Goal: Task Accomplishment & Management: Manage account settings

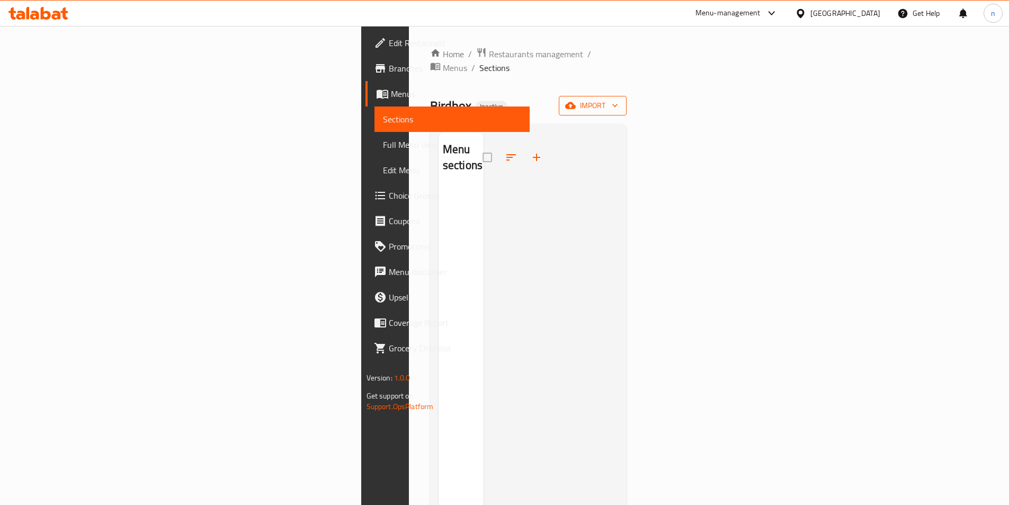
click at [618, 99] on span "import" at bounding box center [592, 105] width 51 height 13
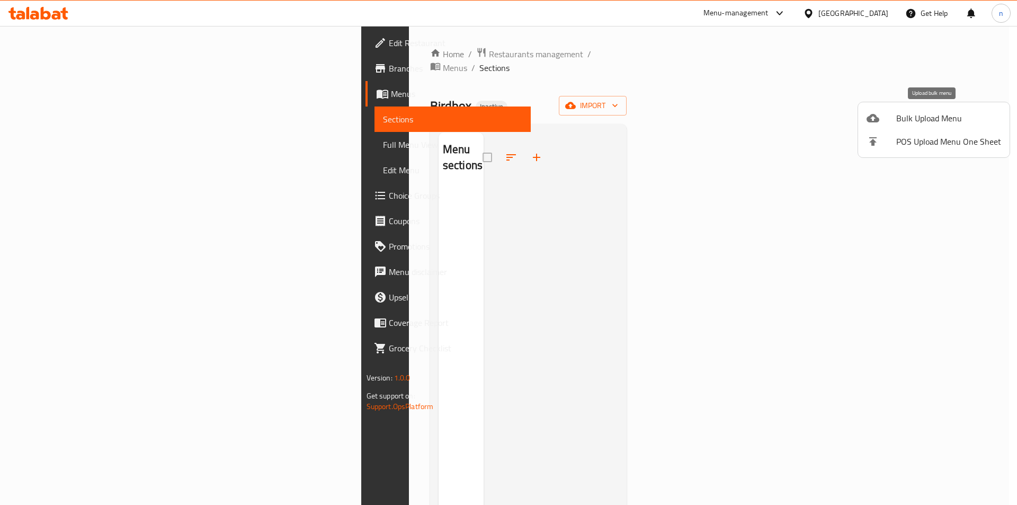
click at [921, 116] on span "Bulk Upload Menu" at bounding box center [948, 118] width 105 height 13
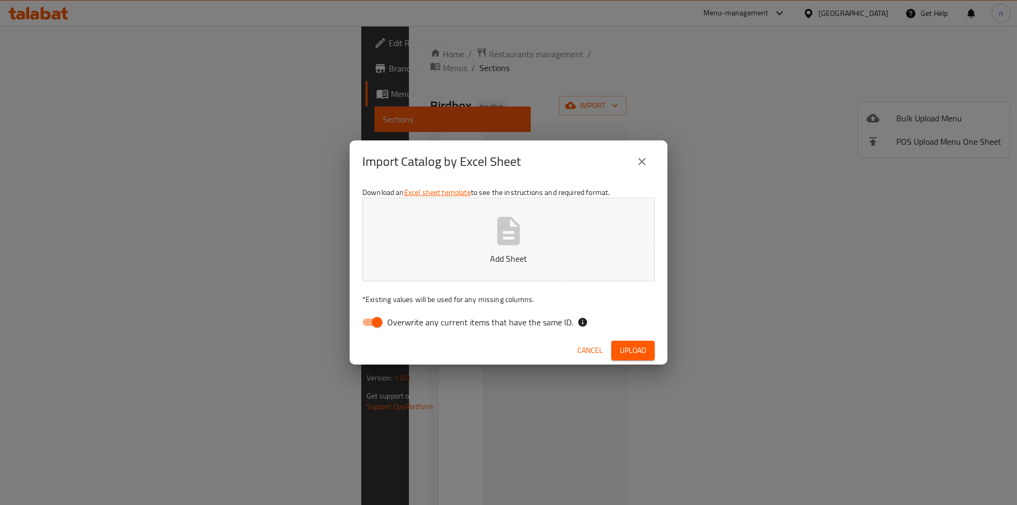
click at [378, 321] on input "Overwrite any current items that have the same ID." at bounding box center [377, 322] width 60 height 20
checkbox input "false"
click at [468, 246] on button "Add Sheet" at bounding box center [508, 240] width 292 height 84
click at [634, 349] on span "Upload" at bounding box center [633, 350] width 26 height 13
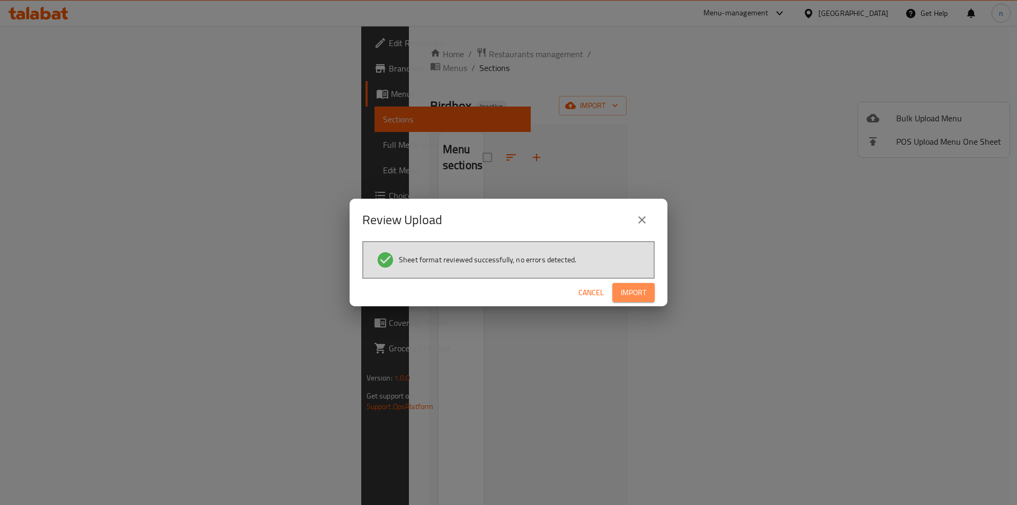
click at [644, 298] on span "Import" at bounding box center [633, 292] width 25 height 13
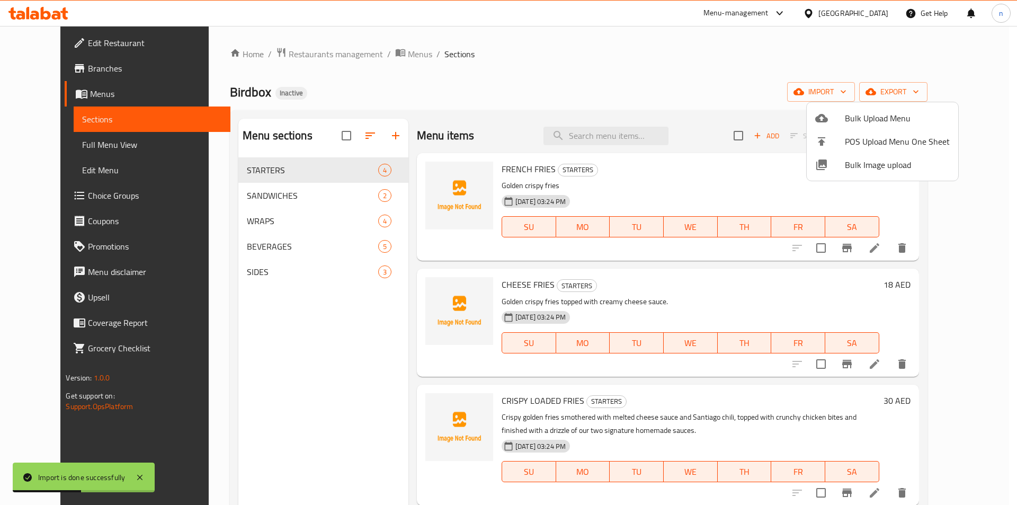
click at [75, 141] on div at bounding box center [508, 252] width 1017 height 505
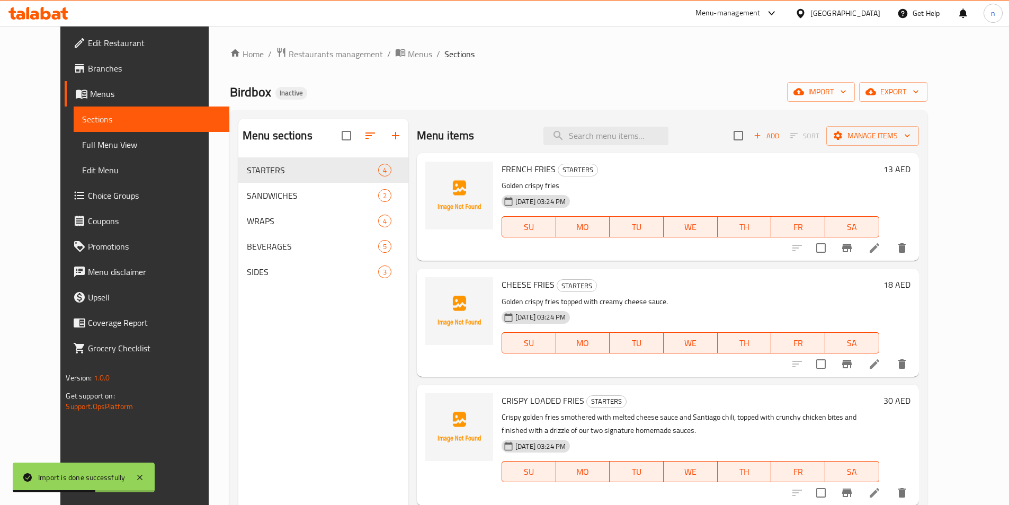
click at [82, 141] on span "Full Menu View" at bounding box center [151, 144] width 138 height 13
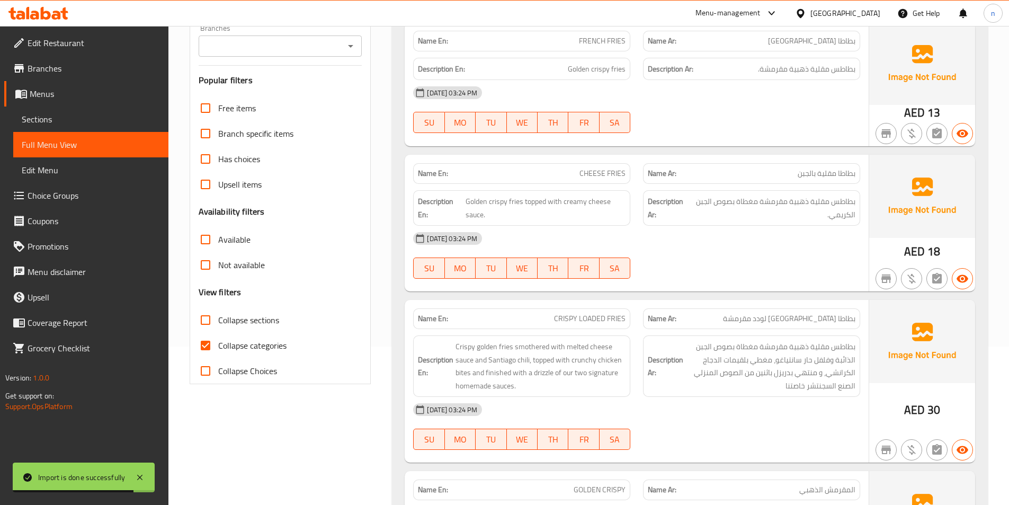
scroll to position [159, 0]
click at [206, 343] on input "Collapse categories" at bounding box center [205, 344] width 25 height 25
checkbox input "false"
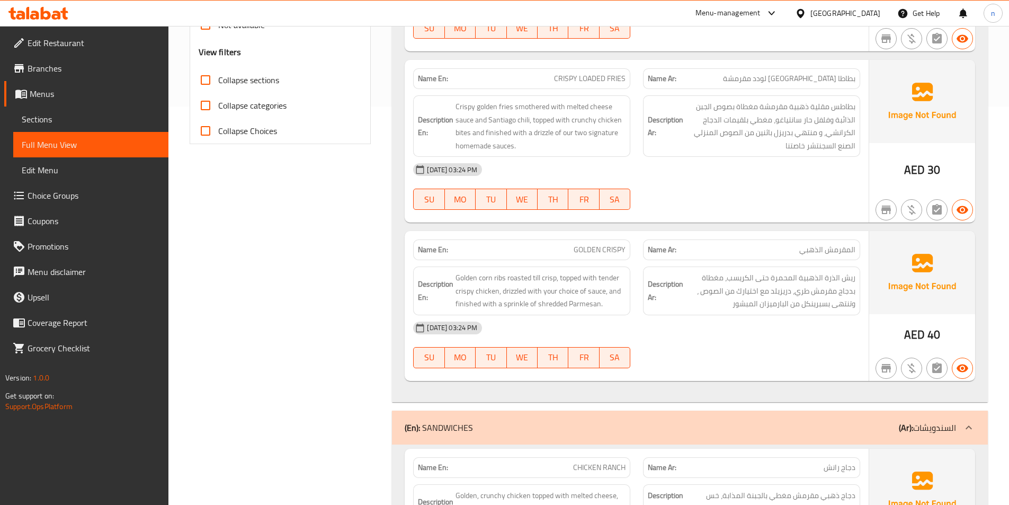
scroll to position [424, 0]
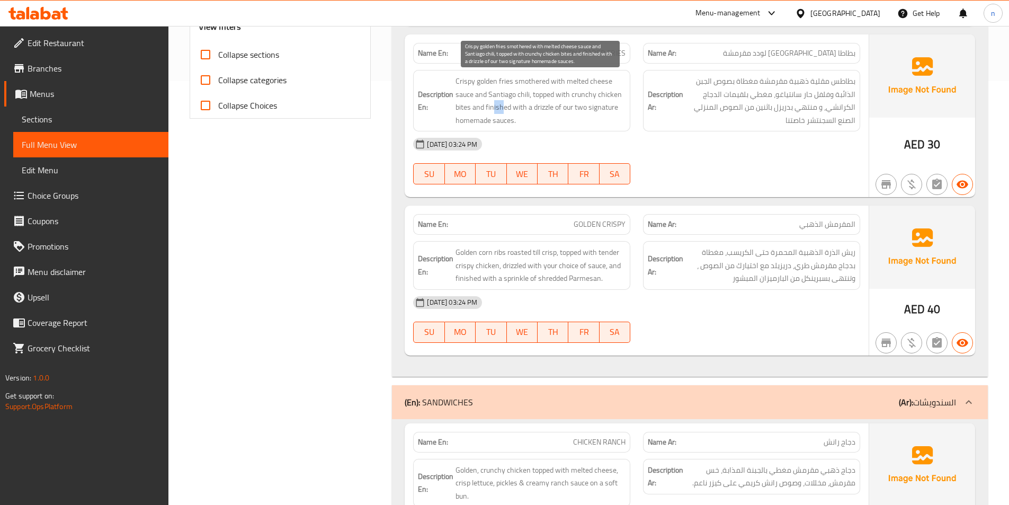
drag, startPoint x: 492, startPoint y: 107, endPoint x: 504, endPoint y: 111, distance: 12.2
click at [504, 111] on span "Crispy golden fries smothered with melted cheese sauce and Santiago chili, topp…" at bounding box center [541, 101] width 170 height 52
click at [540, 111] on span "Crispy golden fries smothered with melted cheese sauce and Santiago chili, topp…" at bounding box center [541, 101] width 170 height 52
drag, startPoint x: 564, startPoint y: 112, endPoint x: 588, endPoint y: 110, distance: 24.0
click at [588, 110] on span "Crispy golden fries smothered with melted cheese sauce and Santiago chili, topp…" at bounding box center [541, 101] width 170 height 52
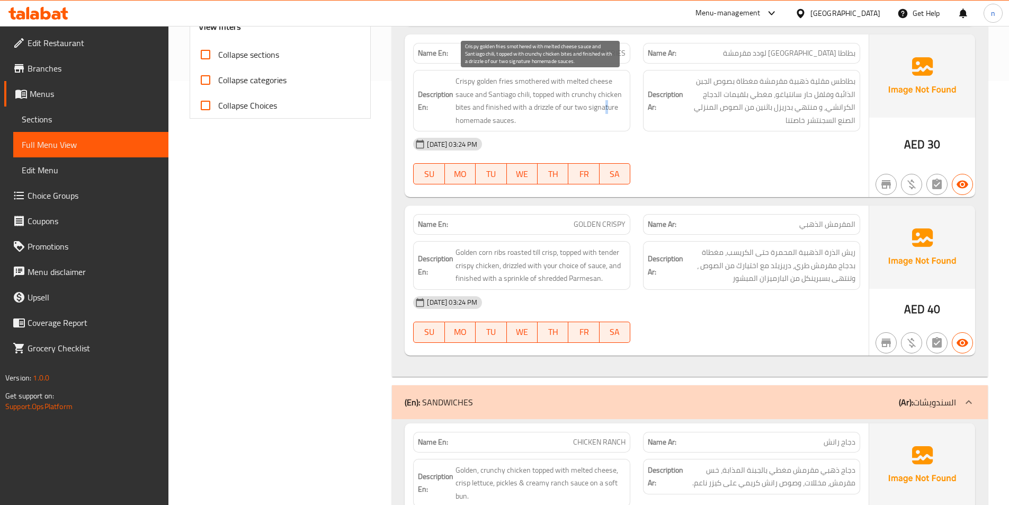
click at [606, 111] on span "Crispy golden fries smothered with melted cheese sauce and Santiago chili, topp…" at bounding box center [541, 101] width 170 height 52
drag, startPoint x: 476, startPoint y: 119, endPoint x: 468, endPoint y: 119, distance: 8.5
click at [468, 119] on span "Crispy golden fries smothered with melted cheese sauce and Santiago chili, topp…" at bounding box center [541, 101] width 170 height 52
click at [595, 105] on span "Crispy golden fries smothered with melted cheese sauce and Santiago chili, topp…" at bounding box center [541, 101] width 170 height 52
drag, startPoint x: 502, startPoint y: 123, endPoint x: 509, endPoint y: 123, distance: 6.9
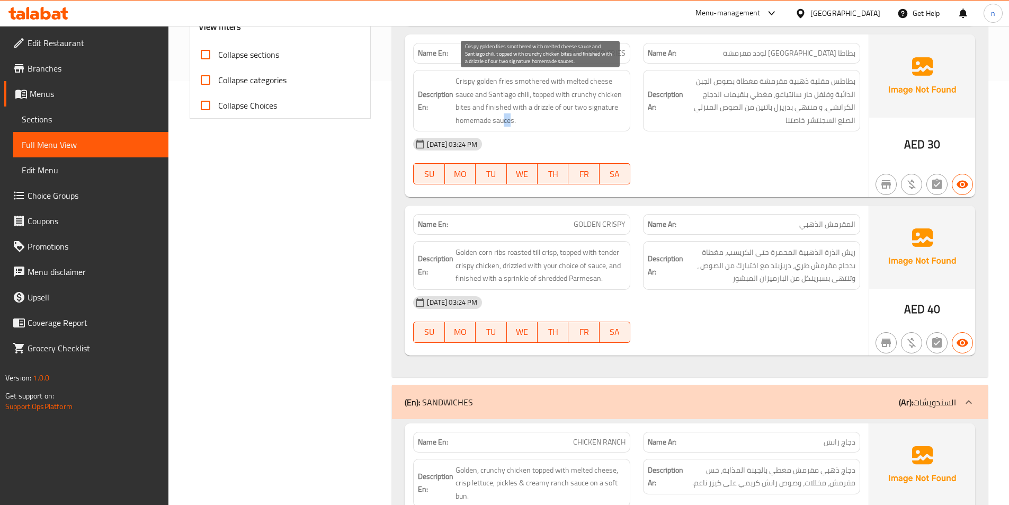
click at [509, 123] on span "Crispy golden fries smothered with melted cheese sauce and Santiago chili, topp…" at bounding box center [541, 101] width 170 height 52
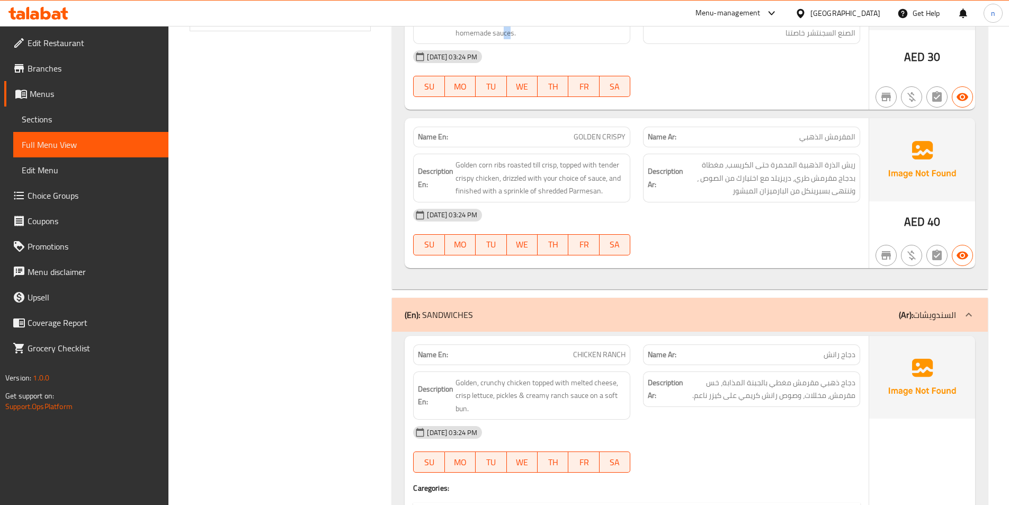
scroll to position [583, 0]
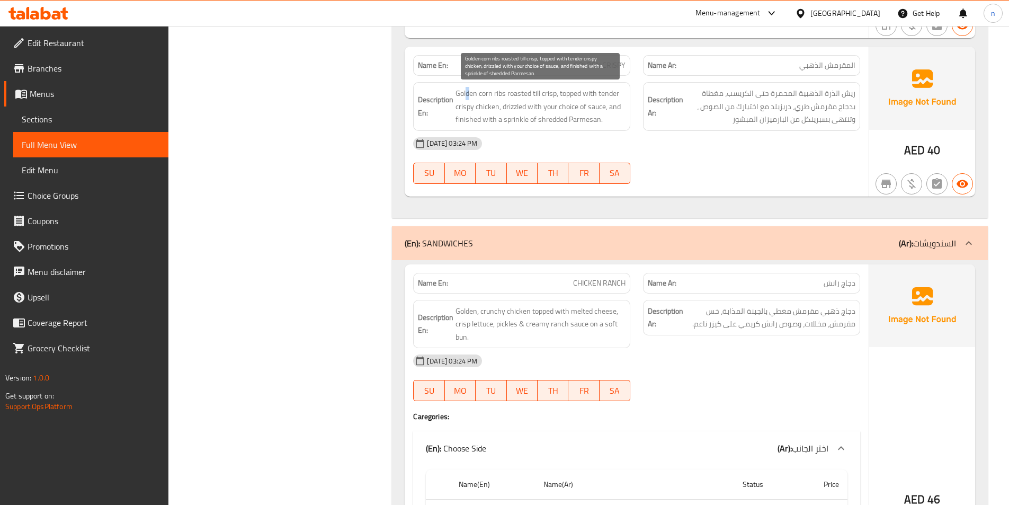
drag, startPoint x: 465, startPoint y: 91, endPoint x: 471, endPoint y: 92, distance: 6.6
click at [471, 92] on span "Golden corn ribs roasted till crisp, topped with tender crispy chicken, drizzle…" at bounding box center [541, 106] width 170 height 39
click at [483, 97] on span "Golden corn ribs roasted till crisp, topped with tender crispy chicken, drizzle…" at bounding box center [541, 106] width 170 height 39
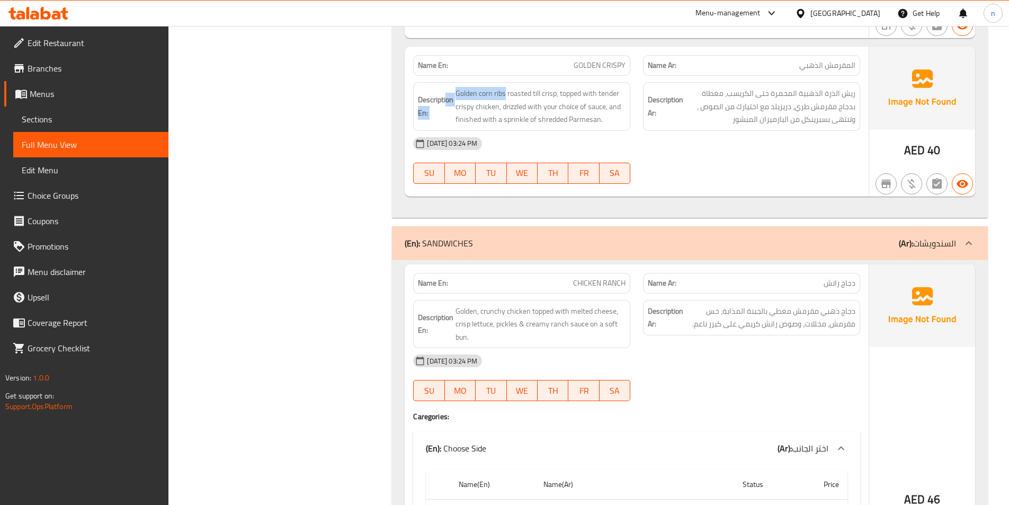
drag, startPoint x: 506, startPoint y: 93, endPoint x: 446, endPoint y: 91, distance: 60.4
click at [446, 91] on h6 "Description En: Golden corn ribs roasted till crisp, topped with tender crispy …" at bounding box center [522, 106] width 208 height 39
click at [466, 95] on span "Golden corn ribs roasted till crisp, topped with tender crispy chicken, drizzle…" at bounding box center [541, 106] width 170 height 39
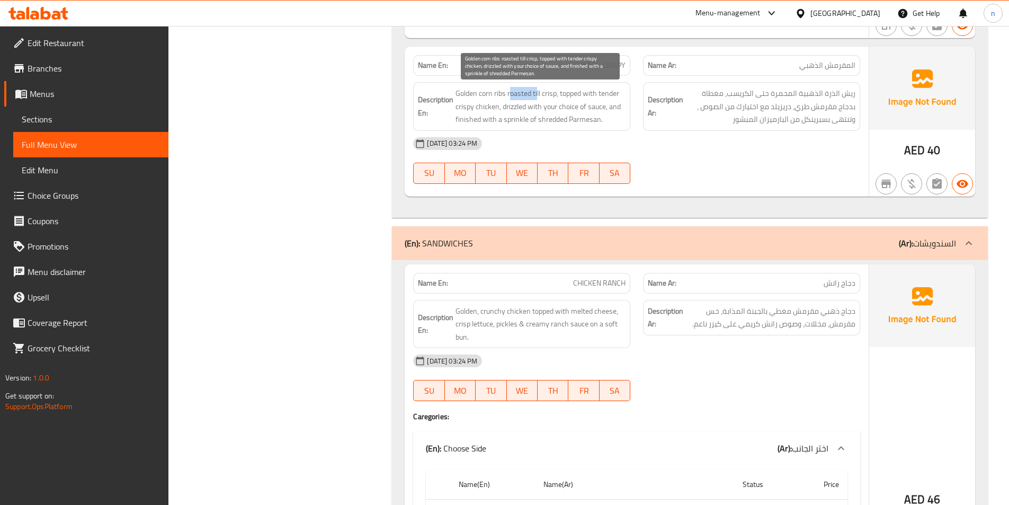
drag, startPoint x: 509, startPoint y: 93, endPoint x: 538, endPoint y: 90, distance: 28.7
click at [538, 90] on span "Golden corn ribs roasted till crisp, topped with tender crispy chicken, drizzle…" at bounding box center [541, 106] width 170 height 39
drag, startPoint x: 570, startPoint y: 95, endPoint x: 582, endPoint y: 97, distance: 12.5
click at [582, 97] on span "Golden corn ribs roasted till crisp, topped with tender crispy chicken, drizzle…" at bounding box center [541, 106] width 170 height 39
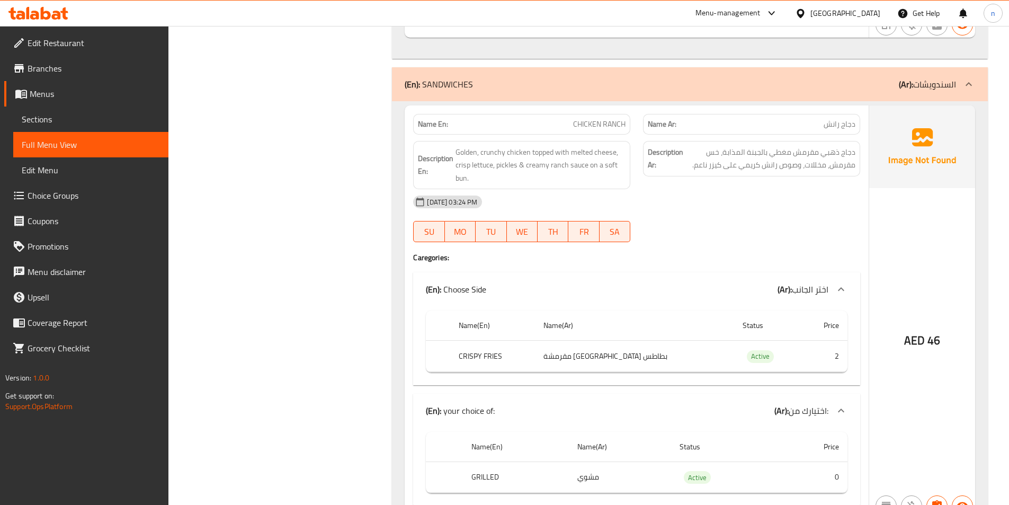
scroll to position [795, 0]
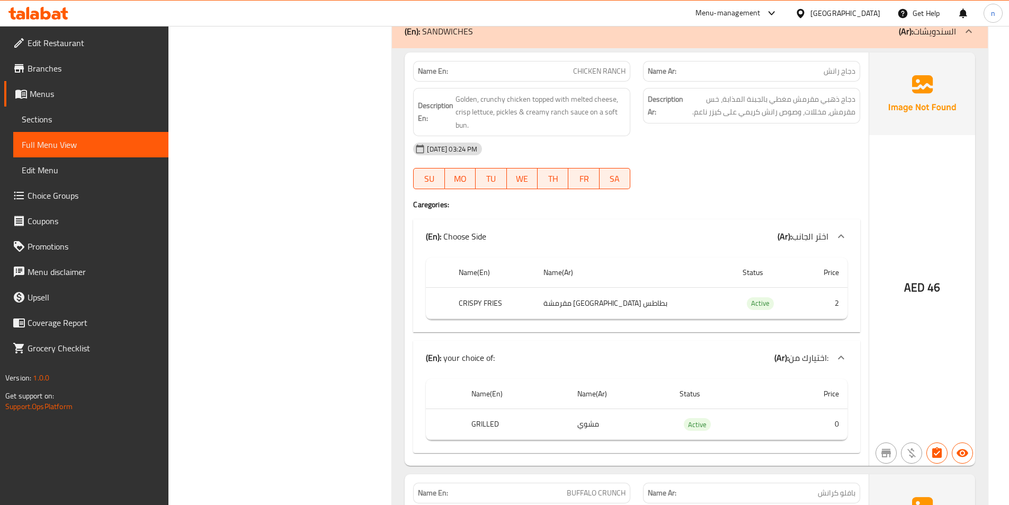
click at [595, 77] on span "CHICKEN RANCH" at bounding box center [599, 71] width 52 height 11
copy span "CHICKEN RANCH"
drag, startPoint x: 543, startPoint y: 101, endPoint x: 586, endPoint y: 102, distance: 43.5
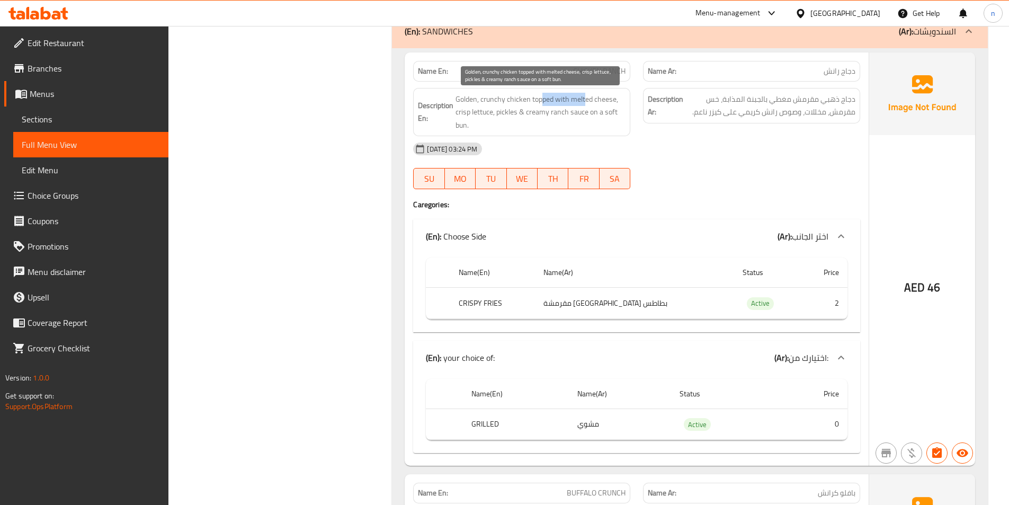
click at [586, 102] on span "Golden, crunchy chicken topped with melted cheese, crisp lettuce, pickles & cre…" at bounding box center [541, 112] width 170 height 39
drag, startPoint x: 465, startPoint y: 111, endPoint x: 483, endPoint y: 112, distance: 18.0
click at [483, 112] on span "Golden, crunchy chicken topped with melted cheese, crisp lettuce, pickles & cre…" at bounding box center [541, 112] width 170 height 39
click at [494, 124] on span "Golden, crunchy chicken topped with melted cheese, crisp lettuce, pickles & cre…" at bounding box center [541, 112] width 170 height 39
drag, startPoint x: 557, startPoint y: 118, endPoint x: 570, endPoint y: 120, distance: 12.4
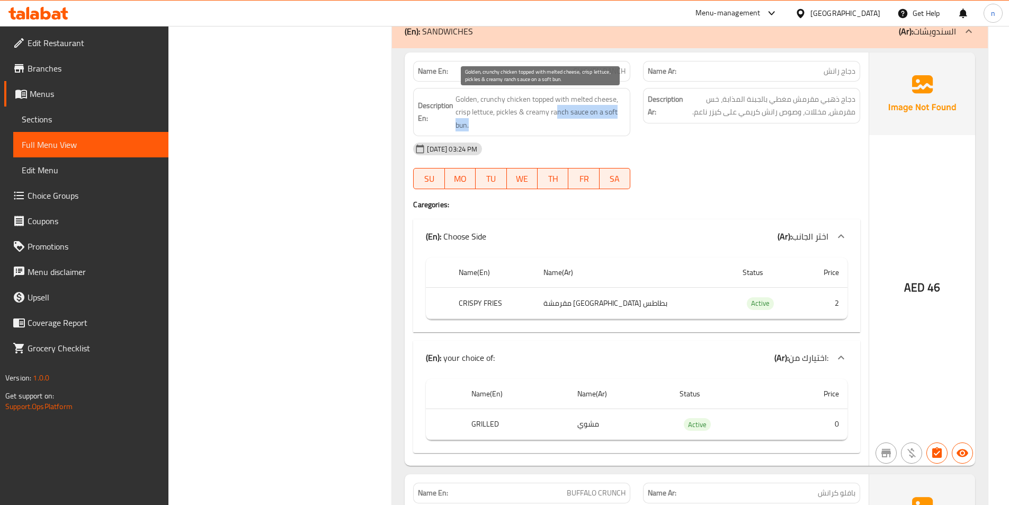
click at [570, 120] on span "Golden, crunchy chicken topped with melted cheese, crisp lettuce, pickles & cre…" at bounding box center [541, 112] width 170 height 39
click at [601, 120] on span "Golden, crunchy chicken topped with melted cheese, crisp lettuce, pickles & cre…" at bounding box center [541, 112] width 170 height 39
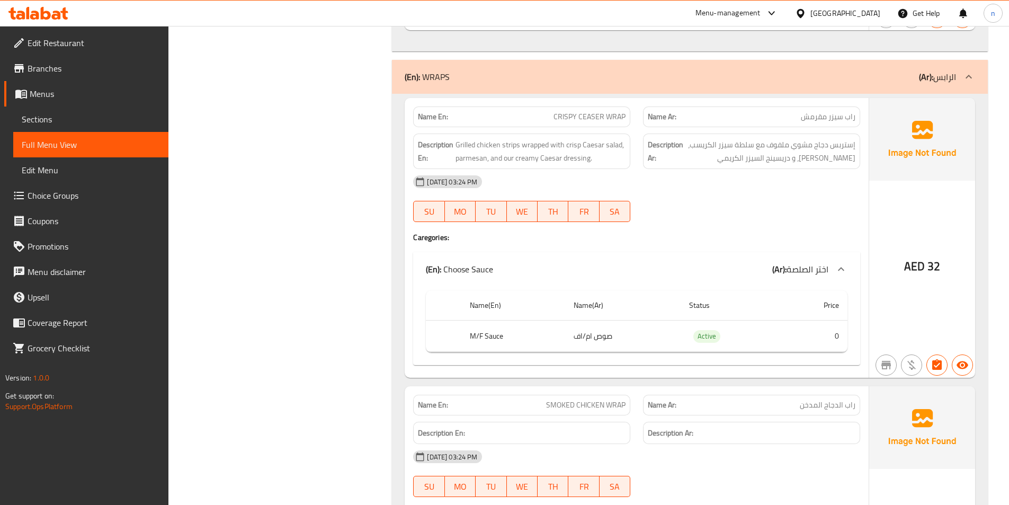
scroll to position [1642, 0]
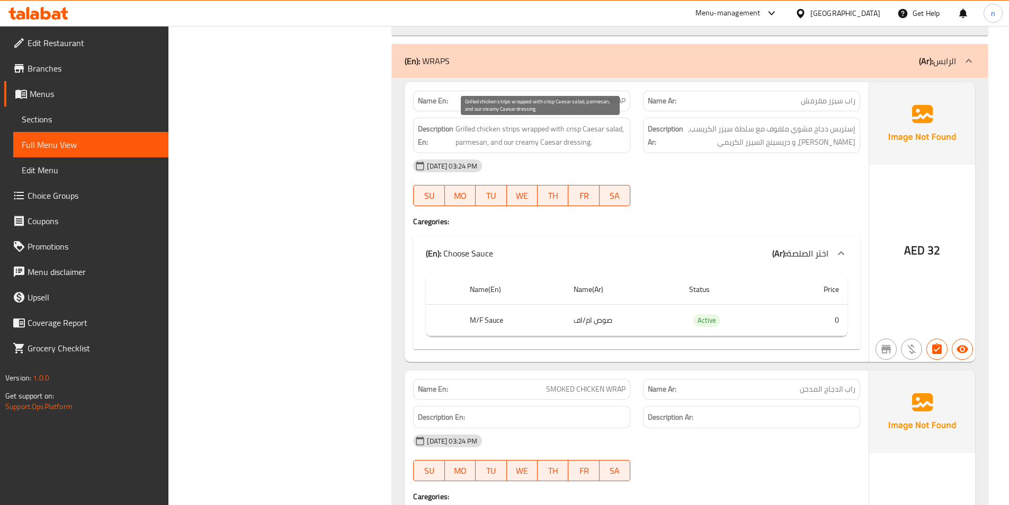
click at [508, 129] on span "Grilled chicken strips wrapped with crisp Caesar salad, parmesan, and our cream…" at bounding box center [541, 135] width 170 height 26
click at [494, 128] on span "Grilled chicken strips wrapped with crisp Caesar salad, parmesan, and our cream…" at bounding box center [541, 135] width 170 height 26
click at [534, 128] on span "Grilled chicken strips wrapped with crisp Caesar salad, parmesan, and our cream…" at bounding box center [541, 135] width 170 height 26
drag, startPoint x: 618, startPoint y: 131, endPoint x: 607, endPoint y: 131, distance: 11.1
click at [607, 131] on span "Grilled chicken strips wrapped with crisp Caesar salad, parmesan, and our cream…" at bounding box center [541, 135] width 170 height 26
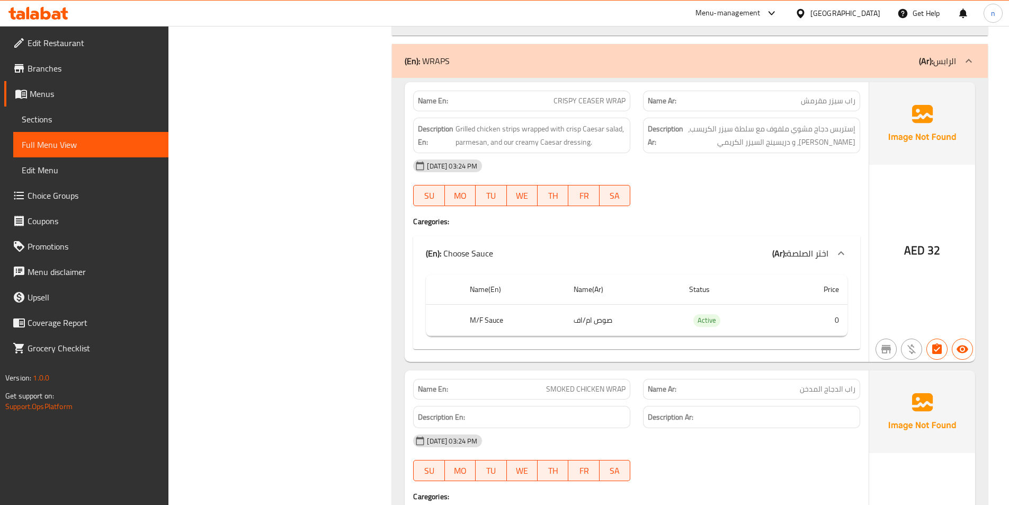
click at [608, 102] on span "CRISPY CEASER WRAP" at bounding box center [590, 100] width 72 height 11
copy span "CRISPY CEASER WRAP"
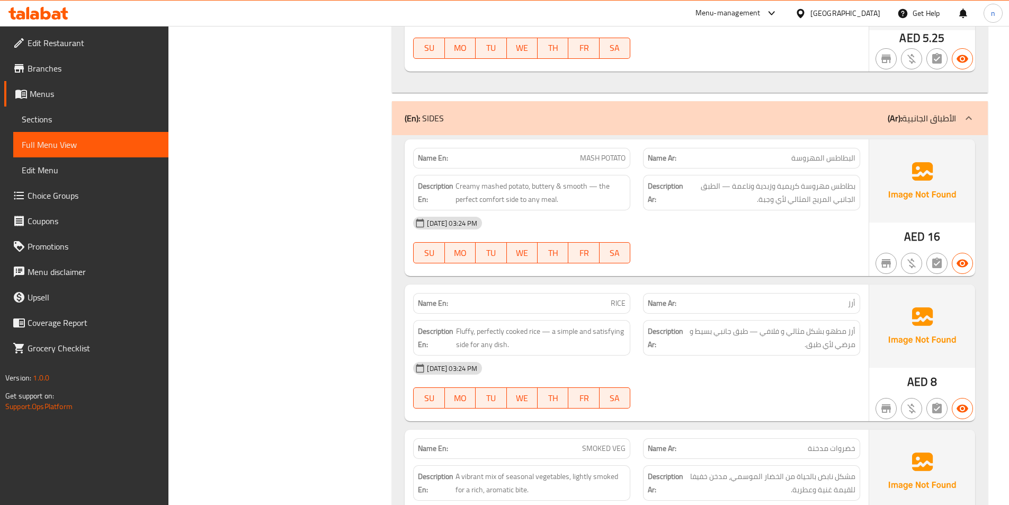
scroll to position [3391, 0]
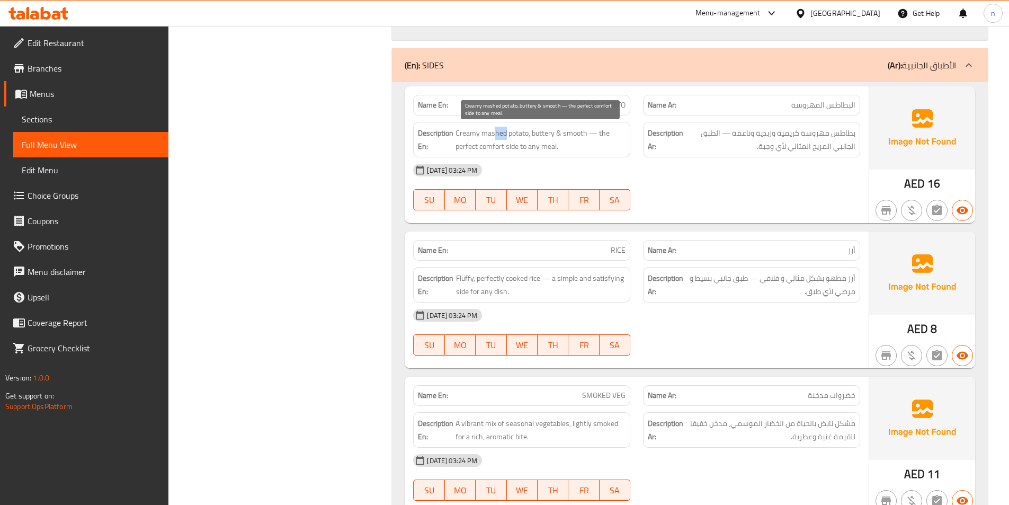
drag, startPoint x: 497, startPoint y: 134, endPoint x: 506, endPoint y: 133, distance: 9.1
click at [506, 133] on span "Creamy mashed potato, buttery & smooth — the perfect comfort side to any meal." at bounding box center [541, 140] width 170 height 26
click at [539, 131] on span "Creamy mashed potato, buttery & smooth — the perfect comfort side to any meal." at bounding box center [541, 140] width 170 height 26
drag, startPoint x: 465, startPoint y: 146, endPoint x: 533, endPoint y: 156, distance: 68.6
click at [533, 156] on div "Description En: Creamy mashed potato, buttery & smooth — the perfect comfort si…" at bounding box center [521, 139] width 217 height 35
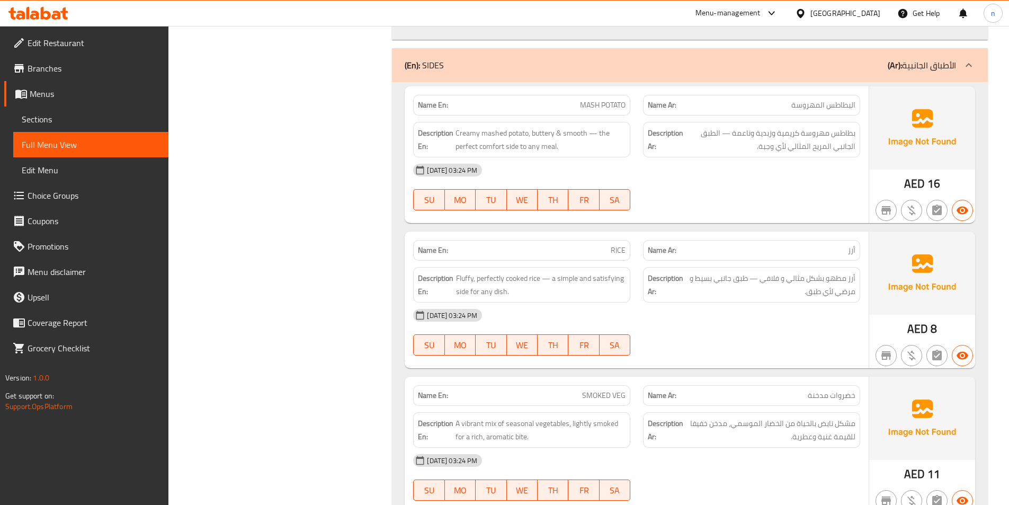
click at [792, 227] on div "Name En: MASH POTATO Name Ar: البطاطس المهروسة Description En: Creamy mashed po…" at bounding box center [690, 308] width 596 height 452
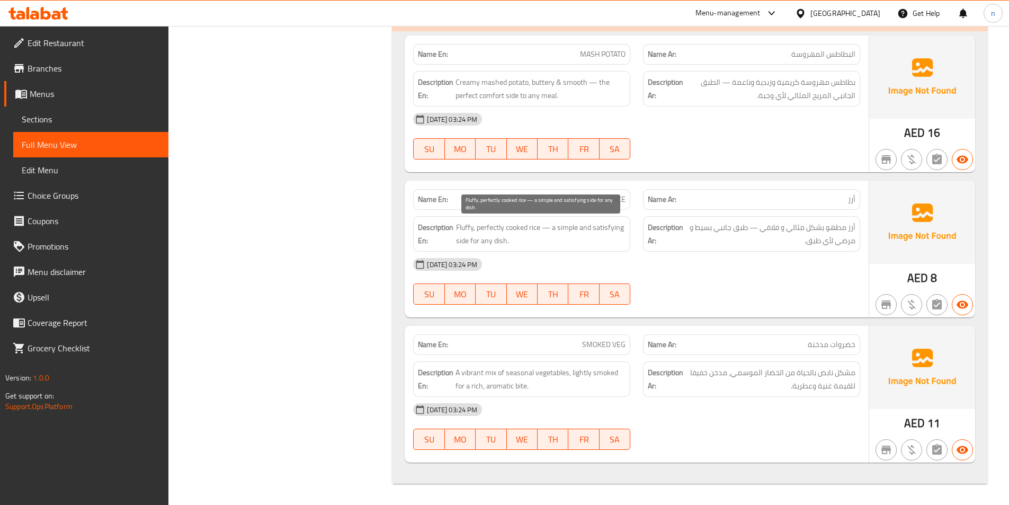
click at [471, 244] on span "Fluffy, perfectly cooked rice — a simple and satisfying side for any dish." at bounding box center [541, 234] width 170 height 26
click at [568, 229] on span "Fluffy, perfectly cooked rice — a simple and satisfying side for any dish." at bounding box center [541, 234] width 170 height 26
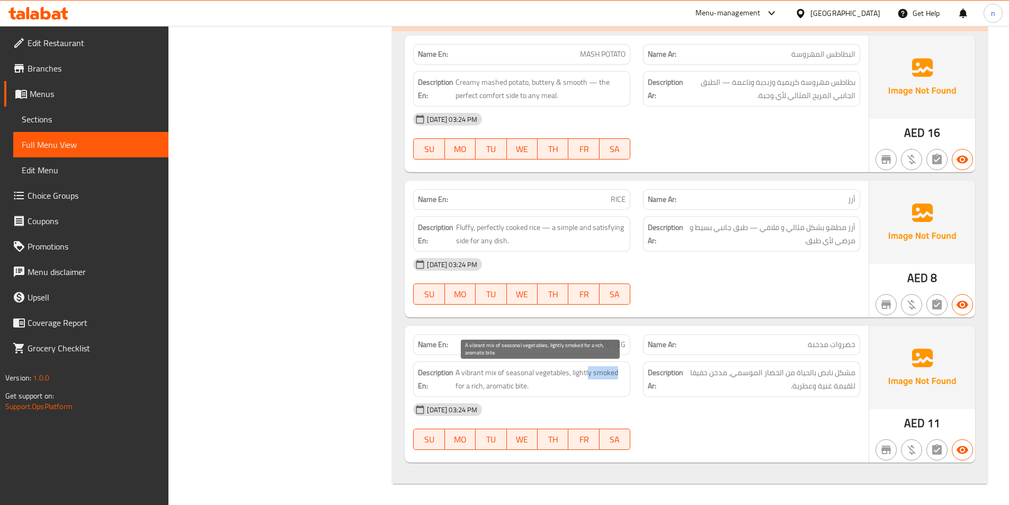
drag, startPoint x: 589, startPoint y: 374, endPoint x: 625, endPoint y: 373, distance: 36.0
click at [625, 373] on span "A vibrant mix of seasonal vegetables, lightly smoked for a rich, aromatic bite." at bounding box center [541, 379] width 170 height 26
click at [617, 386] on span "A vibrant mix of seasonal vegetables, lightly smoked for a rich, aromatic bite." at bounding box center [541, 379] width 170 height 26
click at [518, 389] on span "A vibrant mix of seasonal vegetables, lightly smoked for a rich, aromatic bite." at bounding box center [541, 379] width 170 height 26
click at [477, 387] on span "A vibrant mix of seasonal vegetables, lightly smoked for a rich, aromatic bite." at bounding box center [541, 379] width 170 height 26
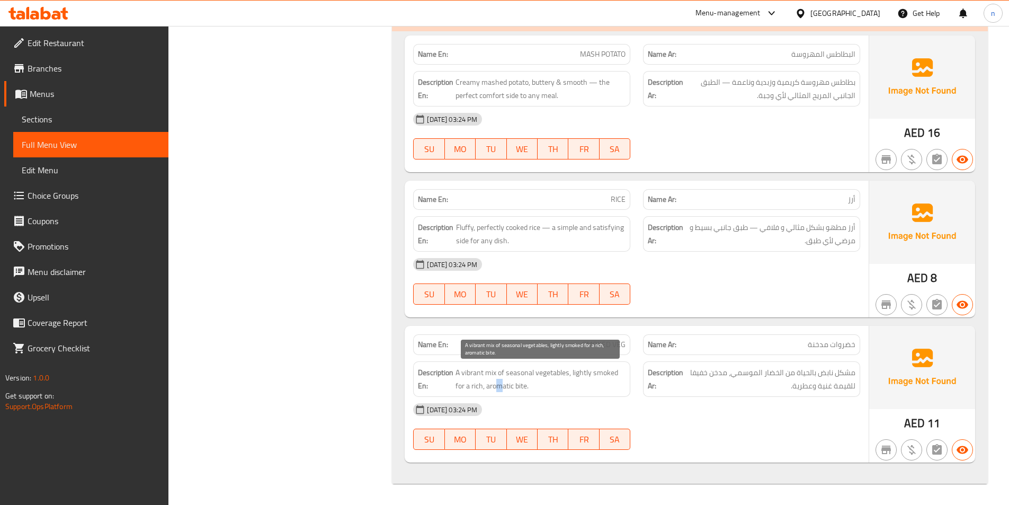
click at [500, 388] on span "A vibrant mix of seasonal vegetables, lightly smoked for a rich, aromatic bite." at bounding box center [541, 379] width 170 height 26
click at [515, 401] on div "[DATE] 03:24 PM" at bounding box center [637, 409] width 460 height 25
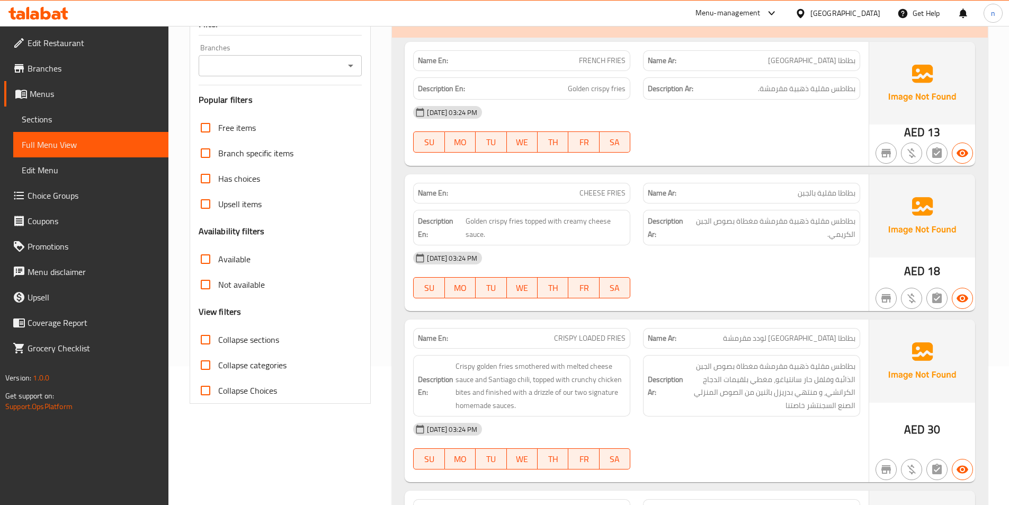
scroll to position [78, 0]
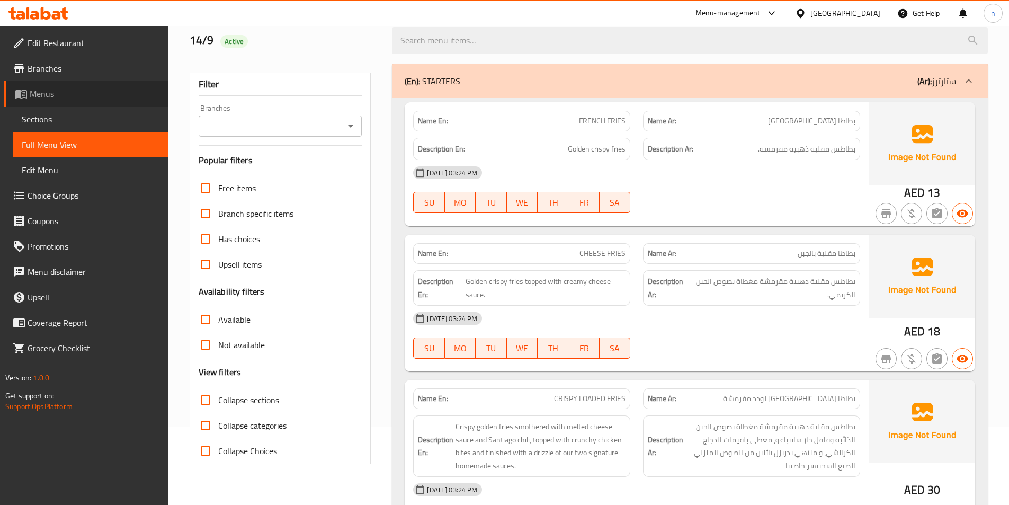
click at [50, 92] on span "Menus" at bounding box center [95, 93] width 130 height 13
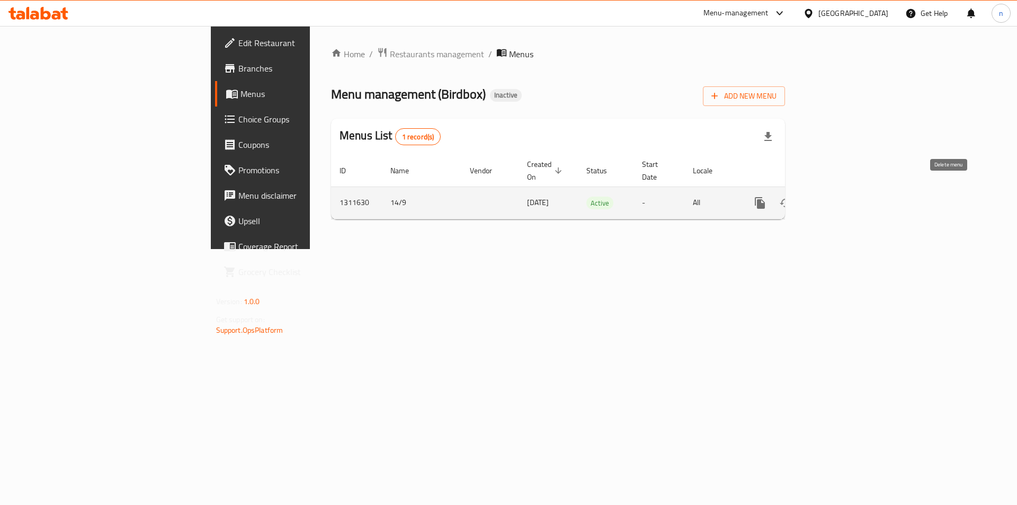
click at [815, 198] on icon "enhanced table" at bounding box center [810, 203] width 7 height 10
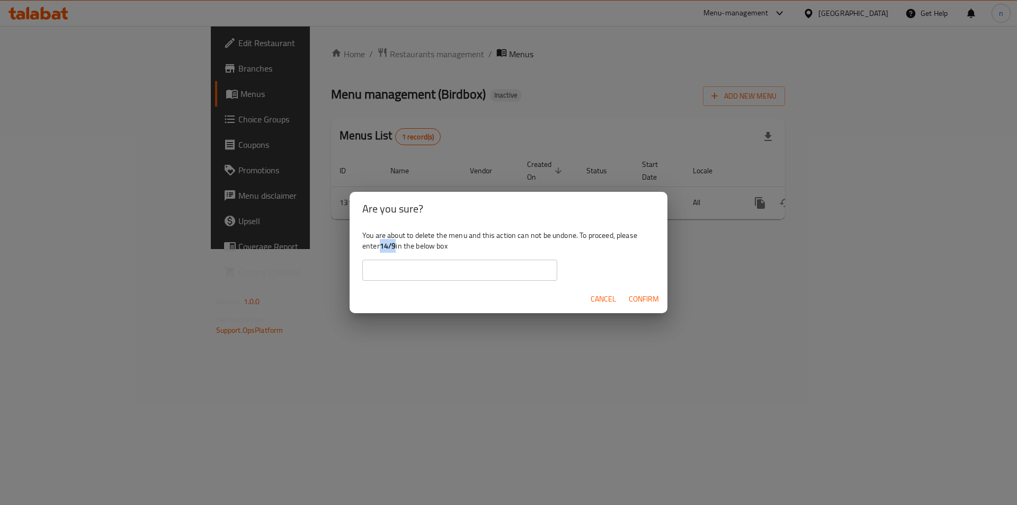
drag, startPoint x: 382, startPoint y: 246, endPoint x: 397, endPoint y: 246, distance: 14.8
click at [397, 246] on div "You are about to delete the menu and this action can not be undone. To proceed,…" at bounding box center [509, 255] width 318 height 59
copy b "14/9"
click at [395, 267] on input "text" at bounding box center [459, 270] width 195 height 21
paste input "14/9"
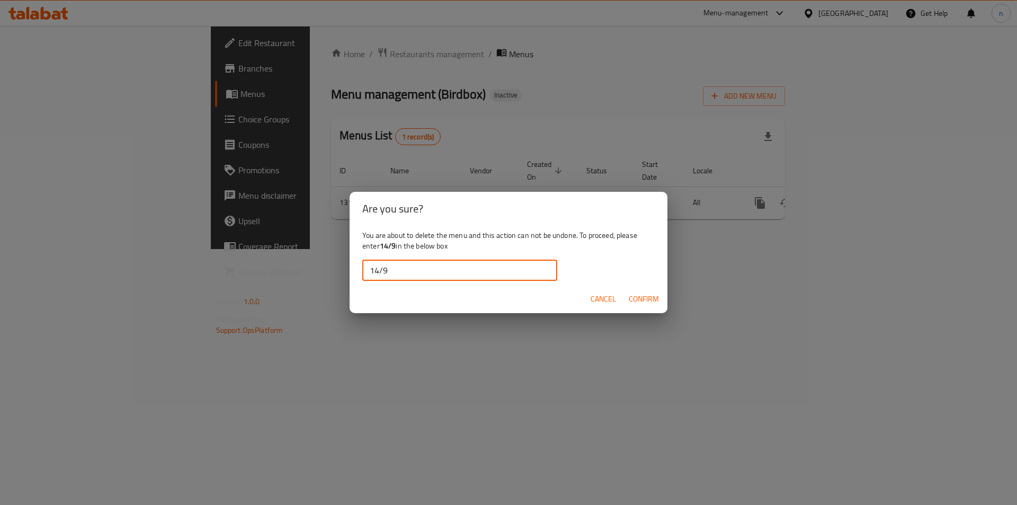
type input "14/9"
click at [644, 292] on span "Confirm" at bounding box center [644, 298] width 30 height 13
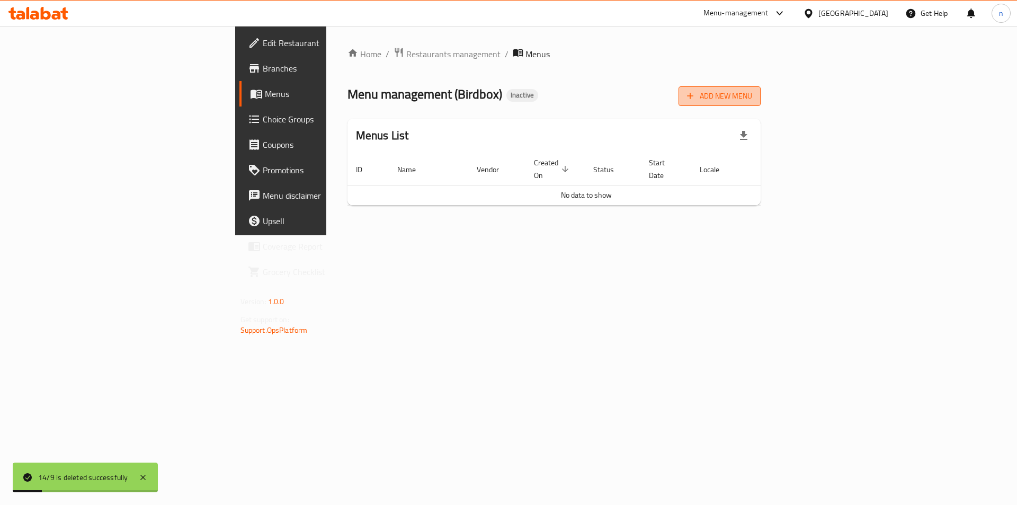
click at [752, 95] on span "Add New Menu" at bounding box center [719, 96] width 65 height 13
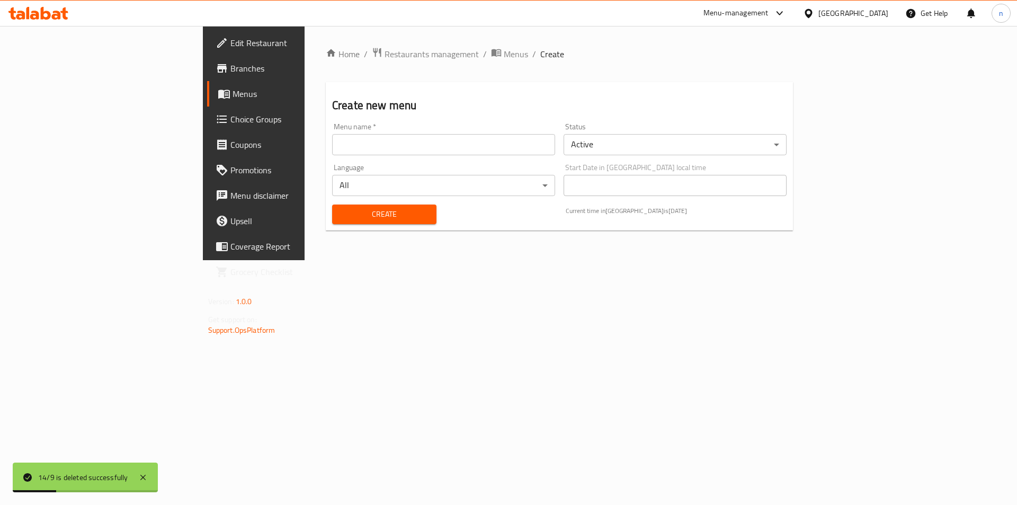
click at [450, 147] on input "text" at bounding box center [443, 144] width 223 height 21
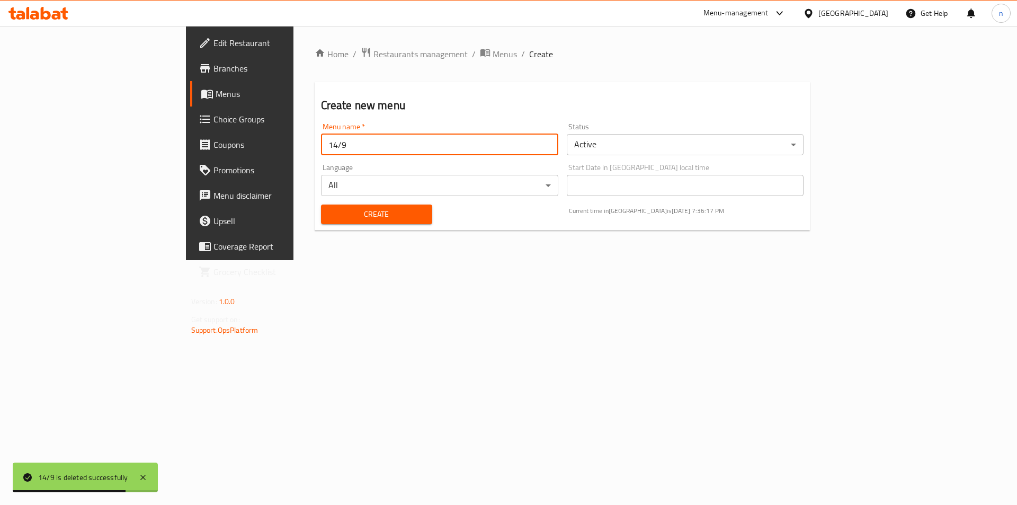
type input "14/9"
click at [321, 204] on button "Create" at bounding box center [376, 214] width 111 height 20
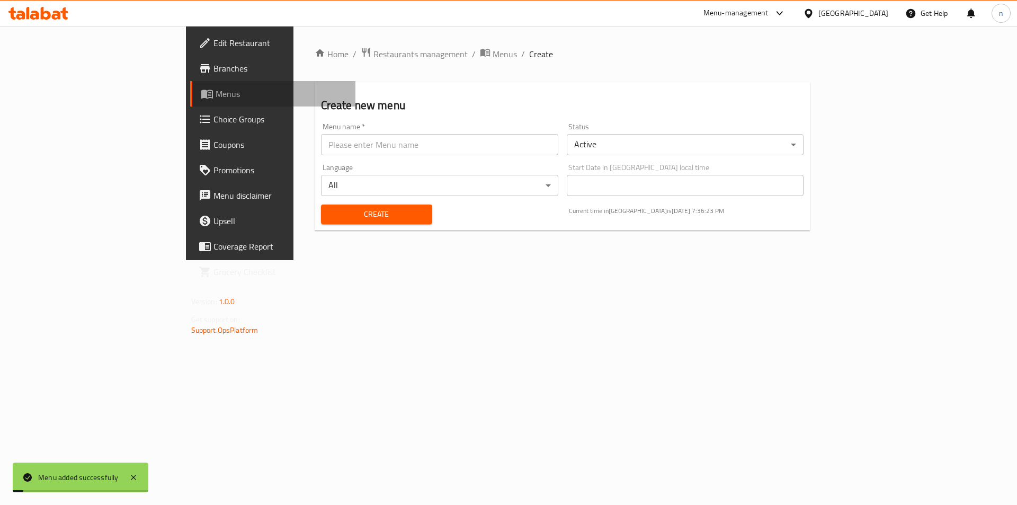
click at [190, 100] on link "Menus" at bounding box center [273, 93] width 166 height 25
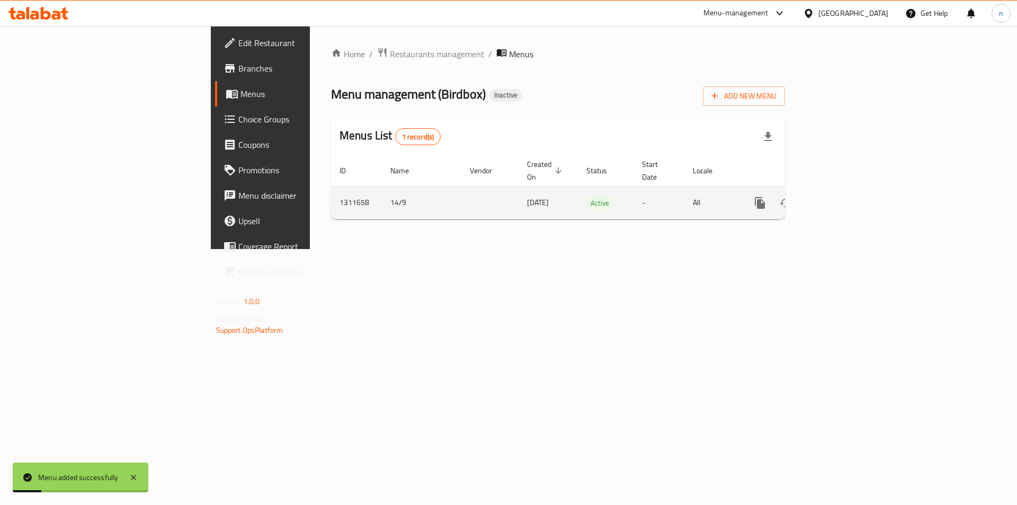
click at [843, 197] on icon "enhanced table" at bounding box center [836, 203] width 13 height 13
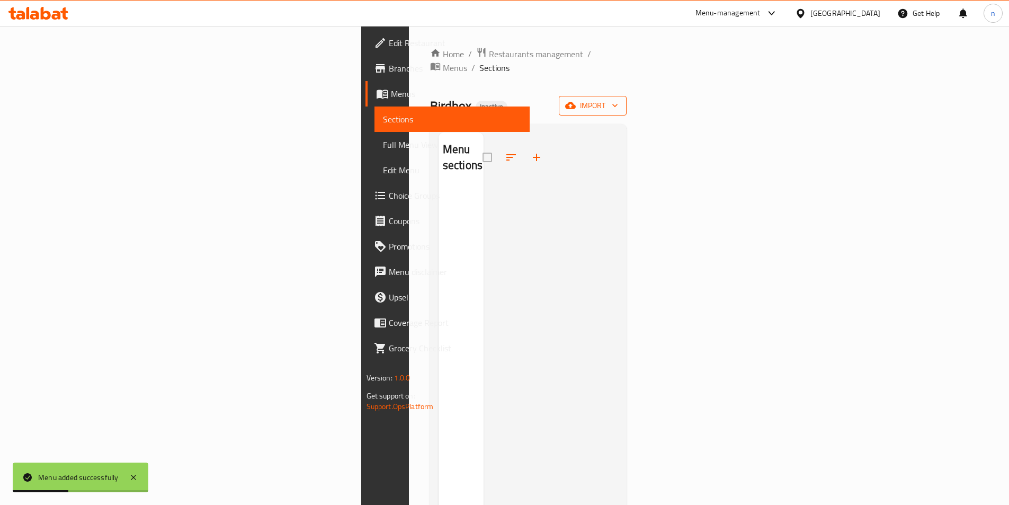
click at [618, 99] on span "import" at bounding box center [592, 105] width 51 height 13
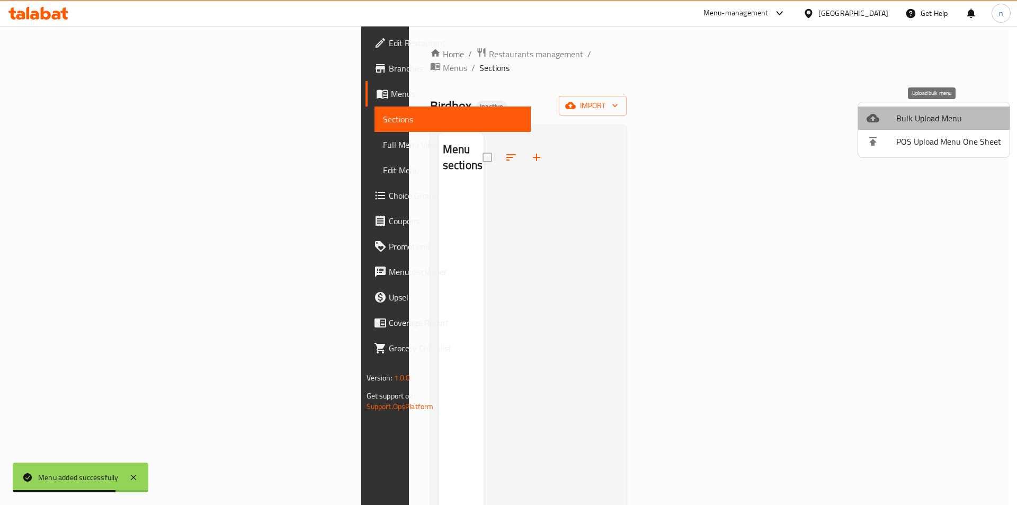
click at [936, 121] on span "Bulk Upload Menu" at bounding box center [948, 118] width 105 height 13
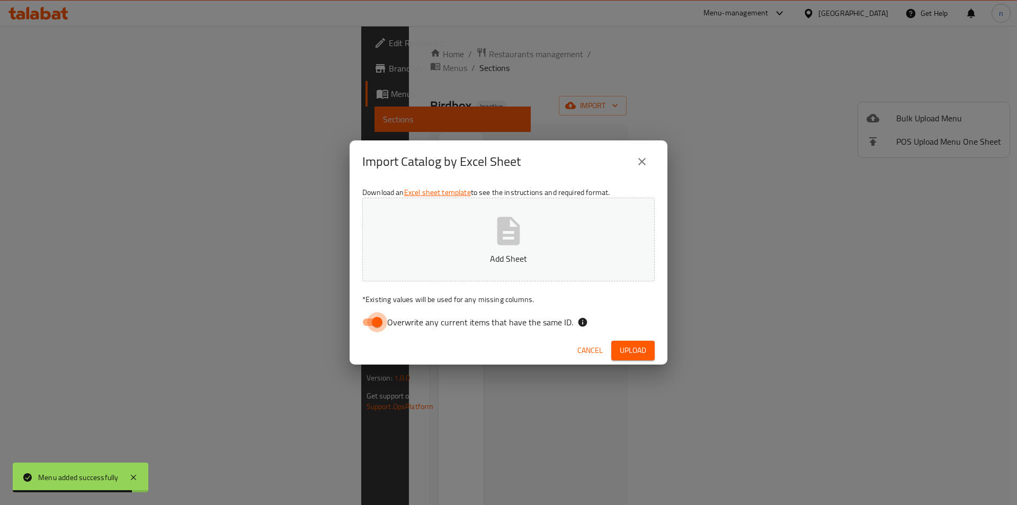
click at [372, 322] on input "Overwrite any current items that have the same ID." at bounding box center [377, 322] width 60 height 20
checkbox input "false"
click at [477, 233] on button "Add Sheet" at bounding box center [508, 240] width 292 height 84
click at [644, 343] on button "Upload" at bounding box center [632, 351] width 43 height 20
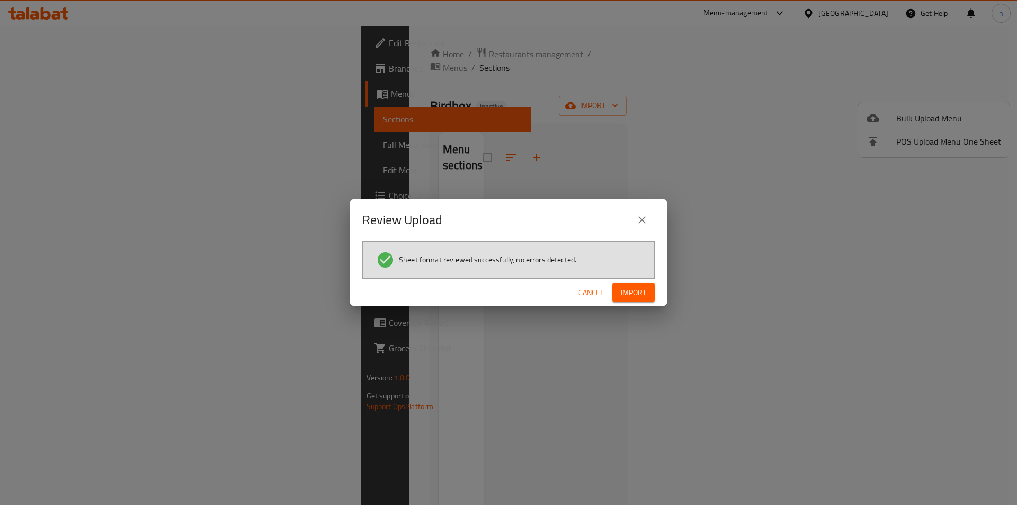
click at [640, 291] on span "Import" at bounding box center [633, 292] width 25 height 13
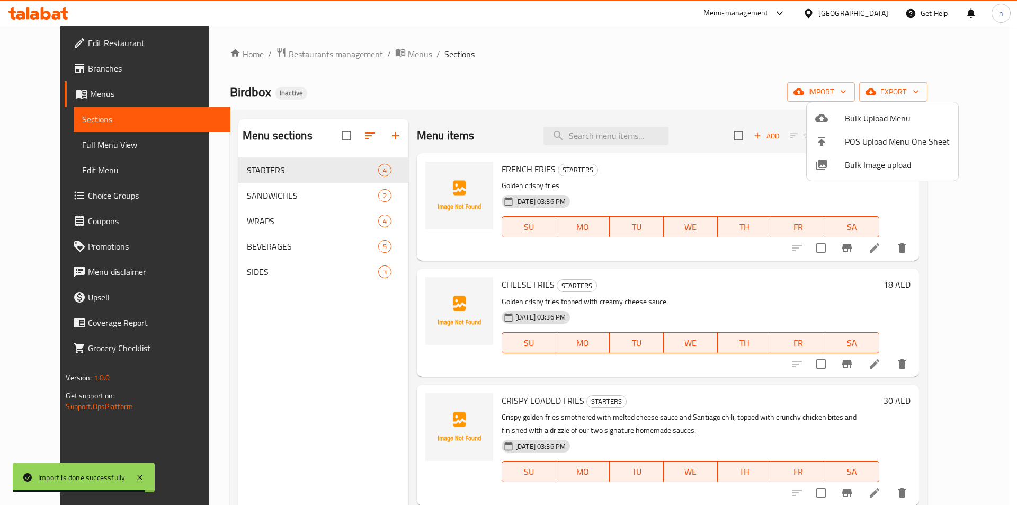
click at [41, 172] on div at bounding box center [508, 252] width 1017 height 505
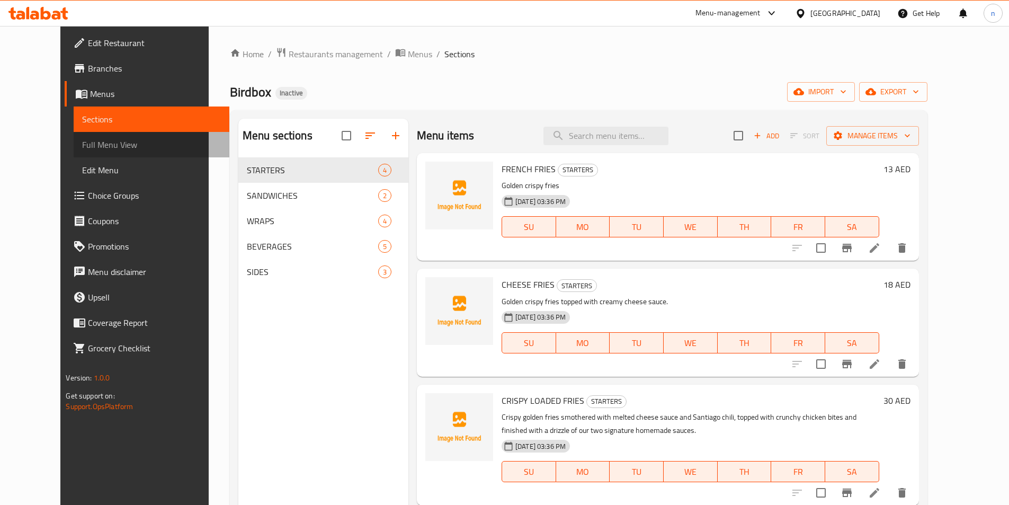
click at [82, 144] on span "Full Menu View" at bounding box center [151, 144] width 138 height 13
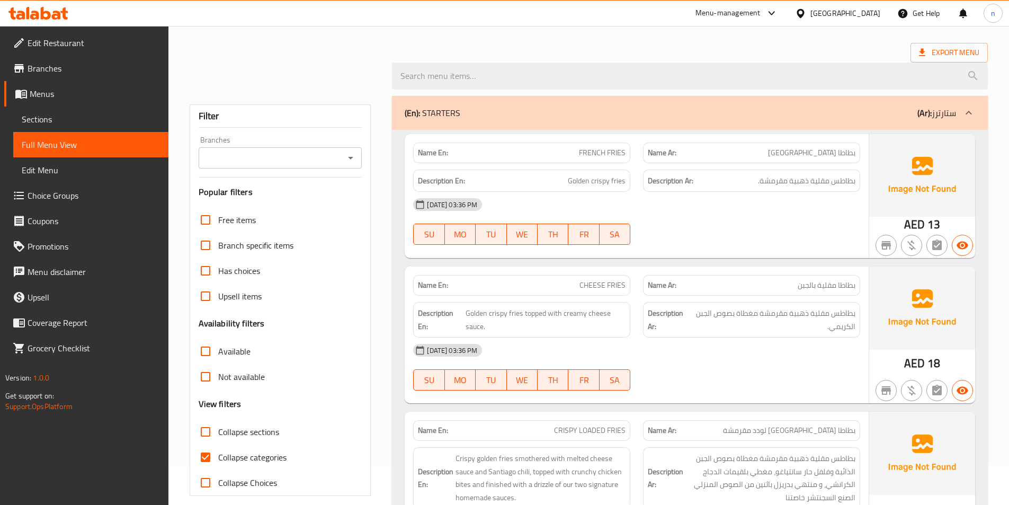
scroll to position [106, 0]
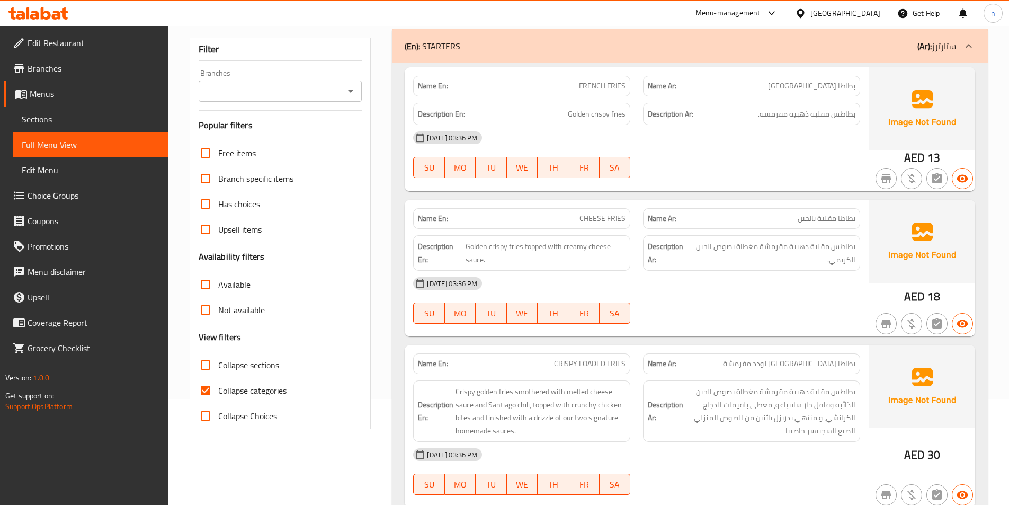
click at [212, 391] on input "Collapse categories" at bounding box center [205, 390] width 25 height 25
checkbox input "false"
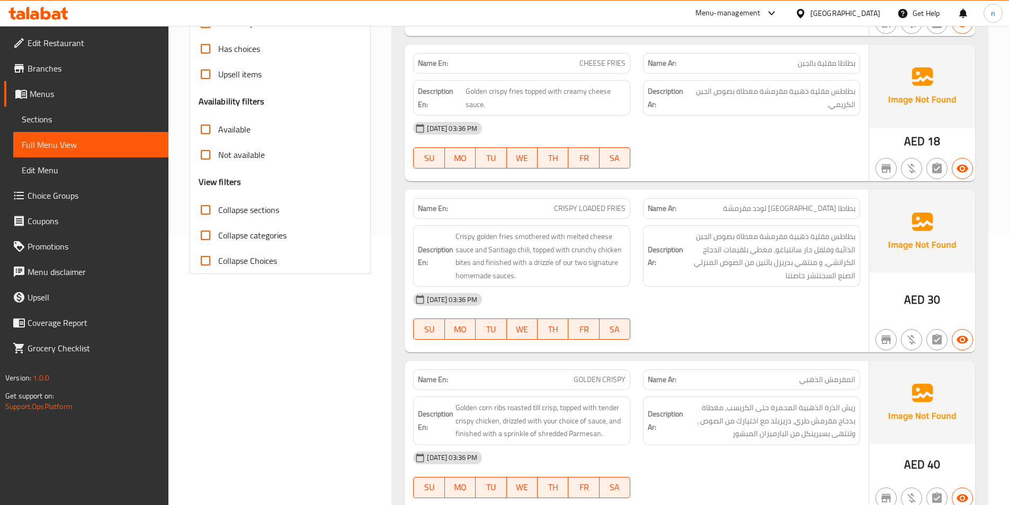
scroll to position [265, 0]
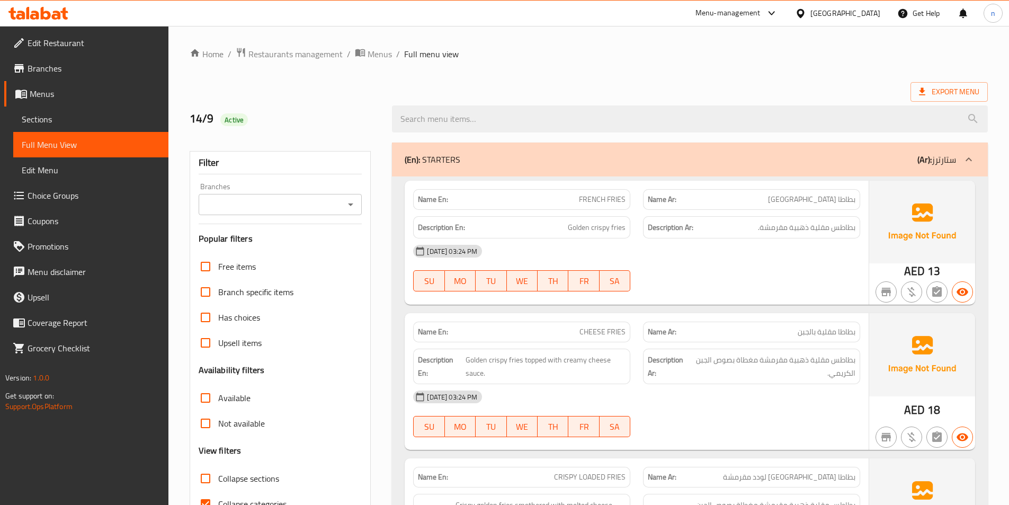
click at [52, 118] on span "Sections" at bounding box center [91, 119] width 138 height 13
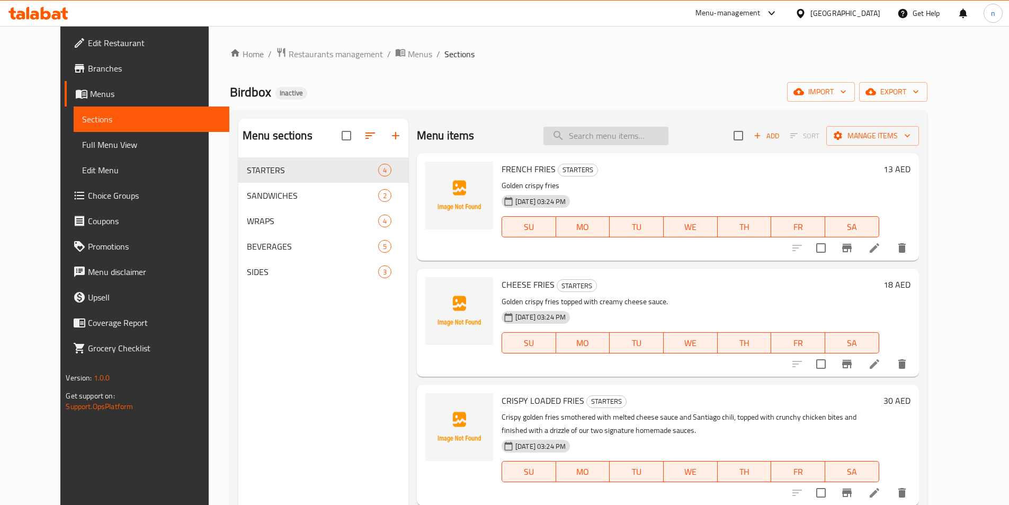
click at [605, 135] on input "search" at bounding box center [606, 136] width 125 height 19
